Goal: Navigation & Orientation: Understand site structure

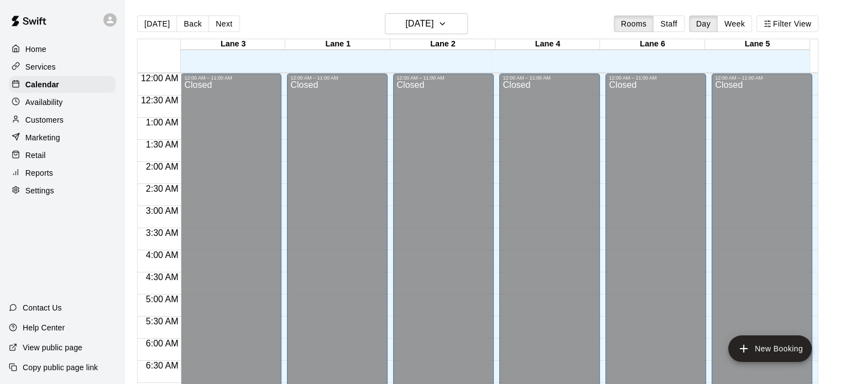
scroll to position [350, 0]
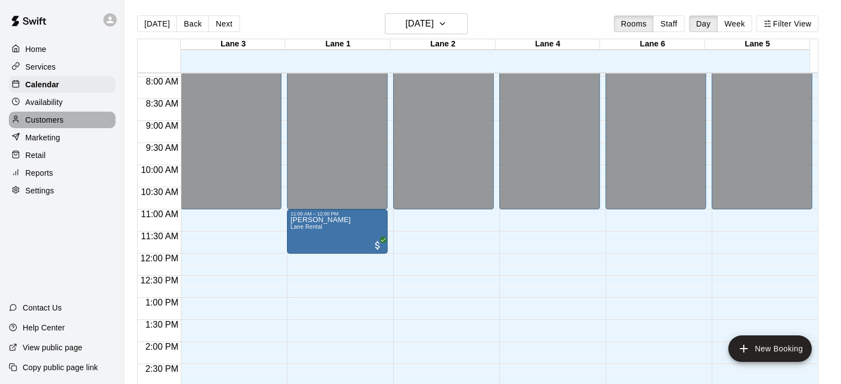
click at [40, 123] on p "Customers" at bounding box center [44, 119] width 38 height 11
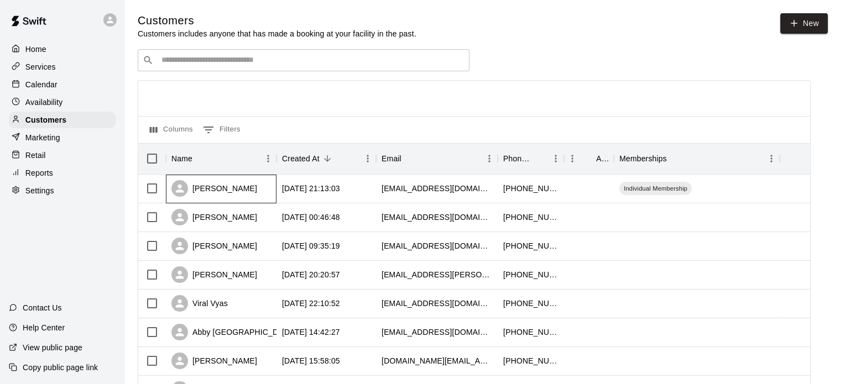
click at [223, 190] on div "[PERSON_NAME]" at bounding box center [214, 188] width 86 height 17
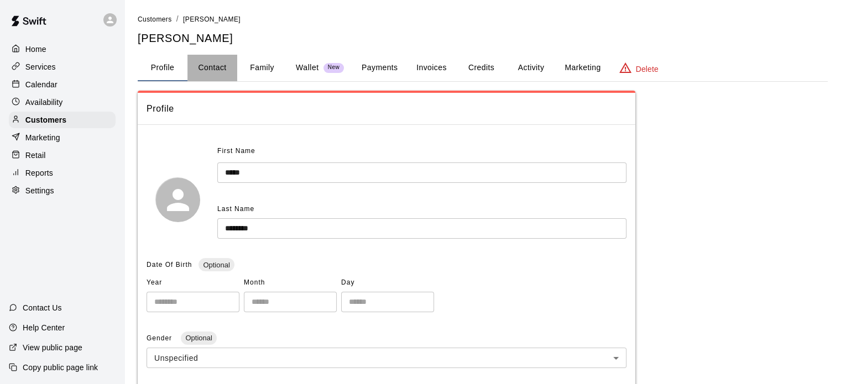
click at [218, 74] on button "Contact" at bounding box center [212, 68] width 50 height 27
select select "**"
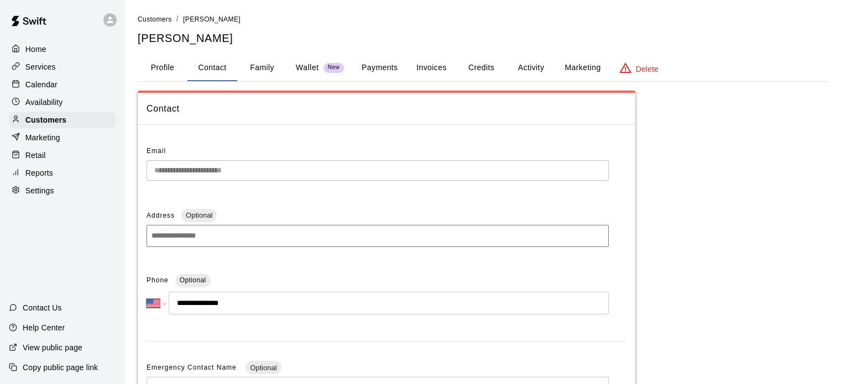
click at [276, 70] on button "Family" at bounding box center [262, 68] width 50 height 27
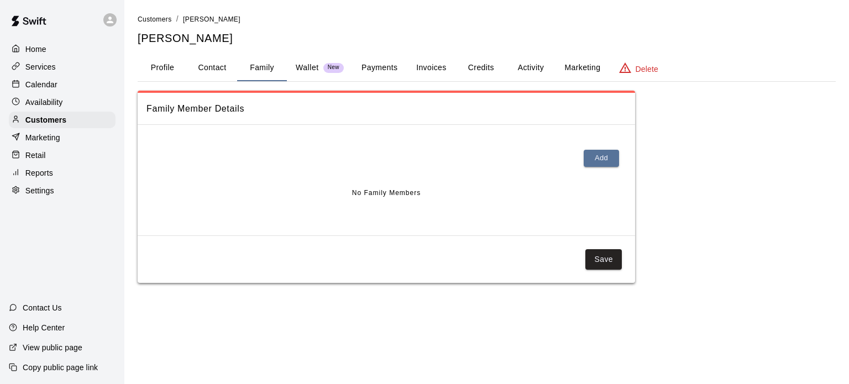
click at [296, 66] on p "Wallet" at bounding box center [307, 68] width 23 height 12
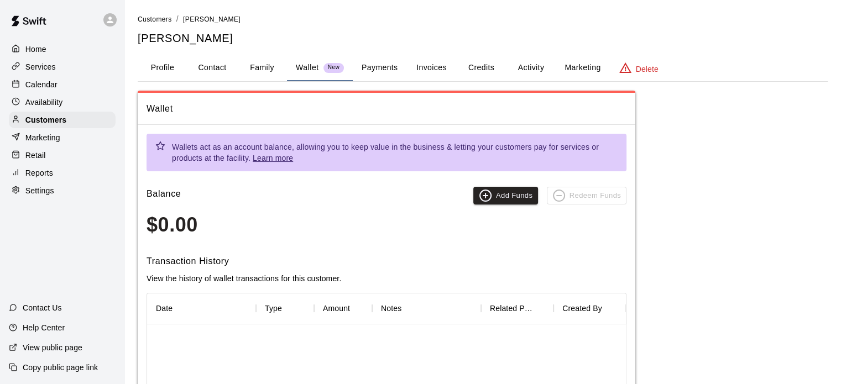
click at [354, 64] on button "Payments" at bounding box center [380, 68] width 54 height 27
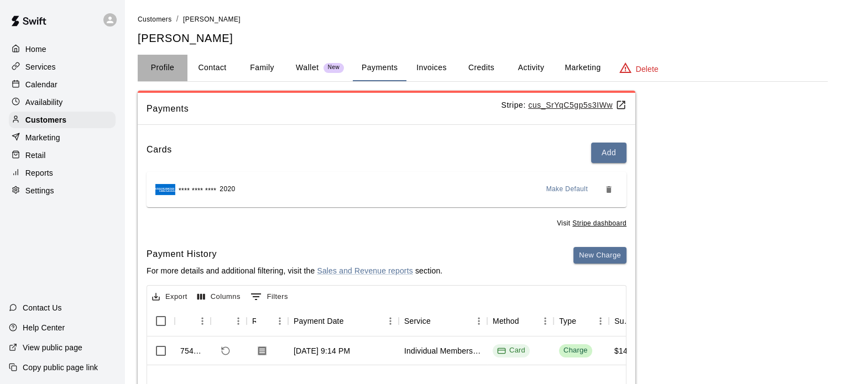
click at [165, 72] on button "Profile" at bounding box center [163, 68] width 50 height 27
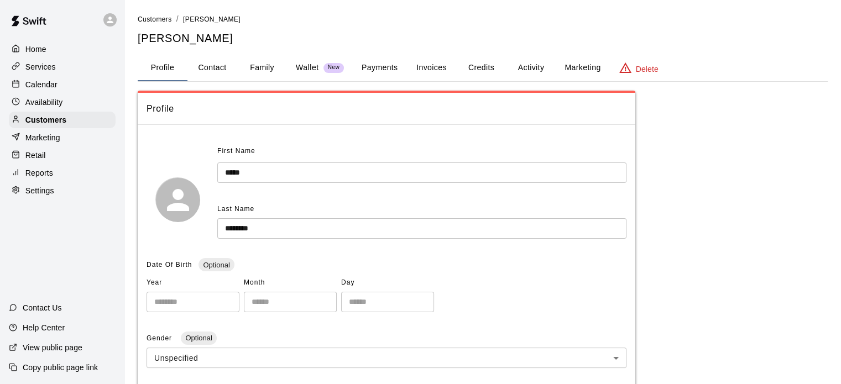
click at [38, 72] on p "Services" at bounding box center [40, 66] width 30 height 11
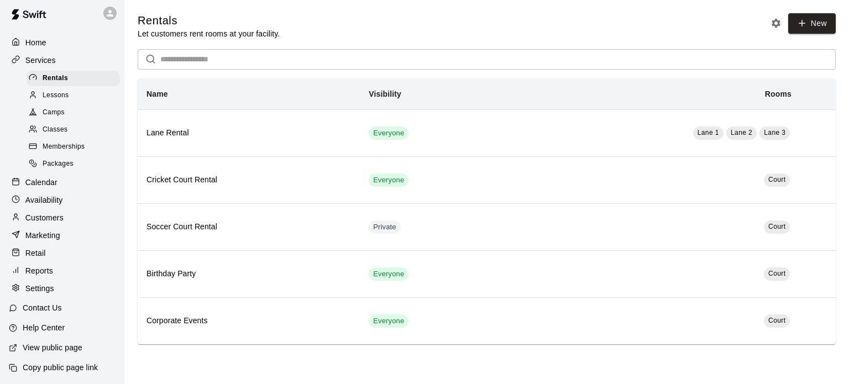
scroll to position [20, 0]
click at [66, 250] on div "Retail" at bounding box center [62, 253] width 107 height 17
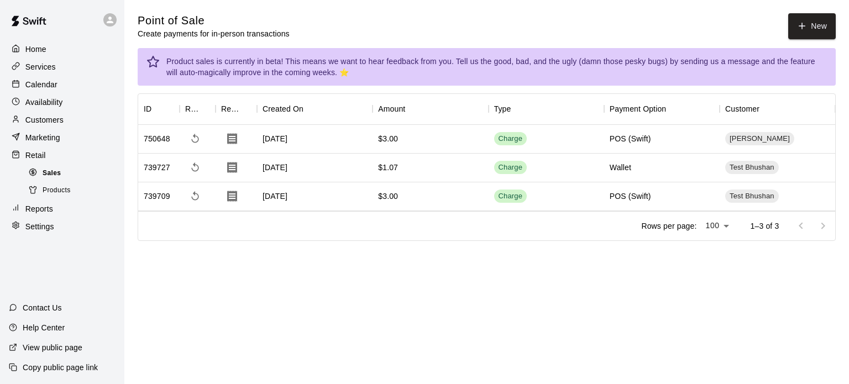
click at [77, 177] on div "Sales" at bounding box center [73, 173] width 93 height 15
click at [77, 198] on div "Products" at bounding box center [73, 190] width 93 height 15
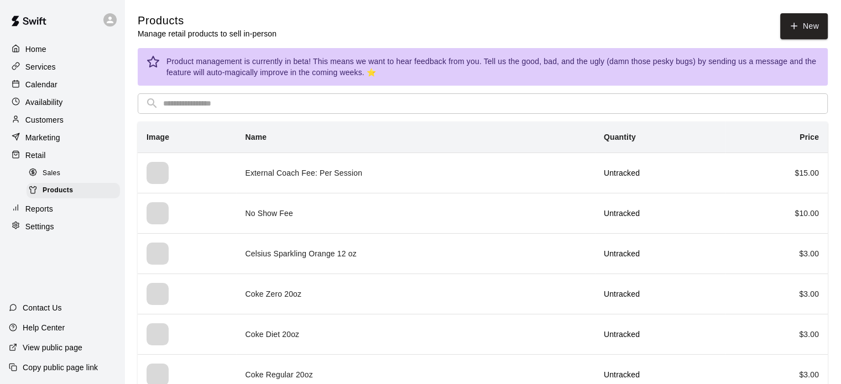
click at [71, 176] on div "Sales" at bounding box center [73, 173] width 93 height 15
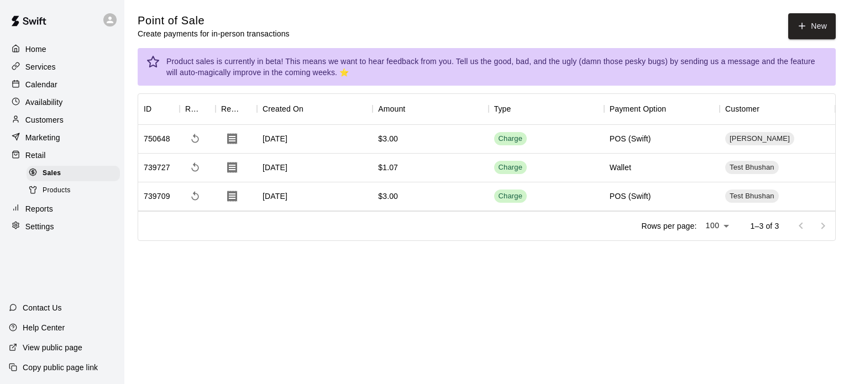
click at [80, 216] on div "Reports" at bounding box center [62, 209] width 107 height 17
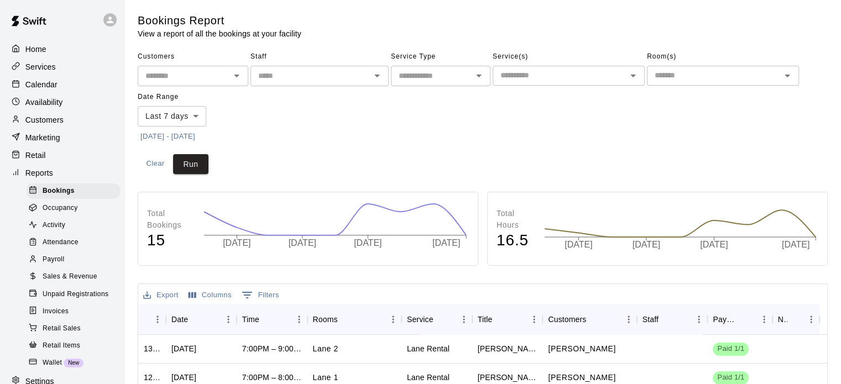
click at [79, 232] on div "Activity" at bounding box center [73, 225] width 93 height 15
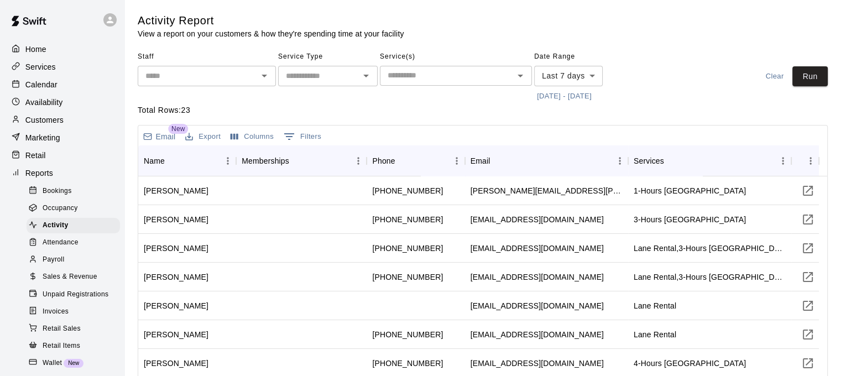
click at [90, 282] on span "Sales & Revenue" at bounding box center [70, 276] width 55 height 11
